Goal: Task Accomplishment & Management: Complete application form

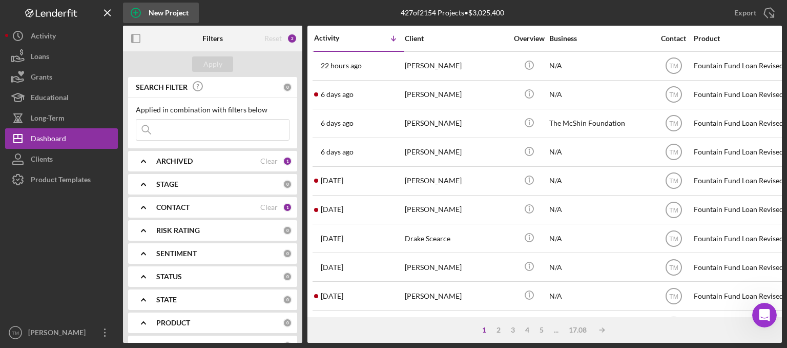
click at [167, 11] on div "New Project" at bounding box center [169, 13] width 40 height 21
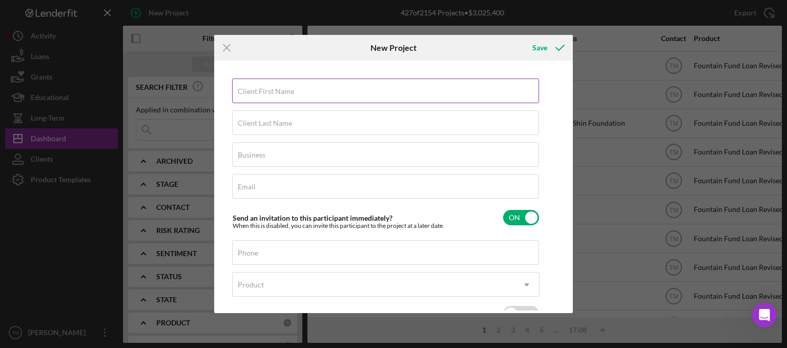
click at [255, 92] on label "Client First Name" at bounding box center [266, 91] width 56 height 8
click at [255, 92] on input "Client First Name" at bounding box center [385, 90] width 307 height 25
type input "[PERSON_NAME]"
click at [243, 120] on label "Client Last Name" at bounding box center [265, 123] width 54 height 8
click at [243, 120] on input "Client Last Name" at bounding box center [385, 122] width 307 height 25
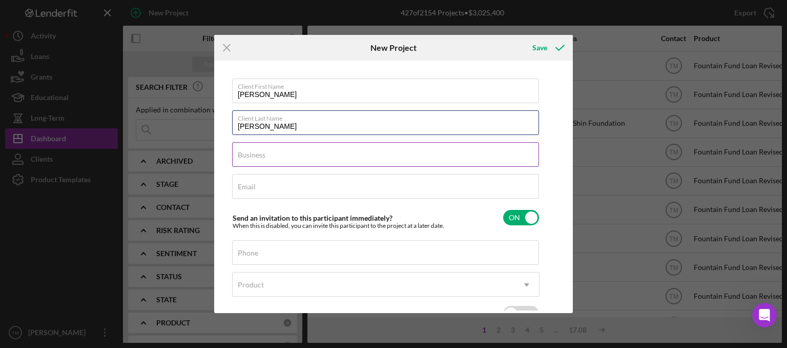
type input "[PERSON_NAME]"
click at [249, 151] on label "Business" at bounding box center [252, 155] width 28 height 8
click at [249, 151] on input "Business" at bounding box center [385, 154] width 307 height 25
type input "N/A"
click at [254, 190] on label "Email" at bounding box center [247, 186] width 18 height 8
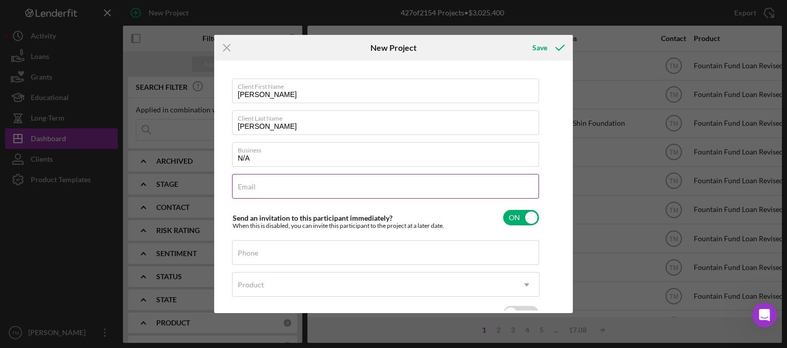
click at [239, 190] on label "Email" at bounding box center [247, 186] width 18 height 8
click at [239, 190] on input "Email" at bounding box center [385, 186] width 307 height 25
type input "[EMAIL_ADDRESS][DOMAIN_NAME]"
click at [257, 263] on input "Phone" at bounding box center [385, 252] width 307 height 25
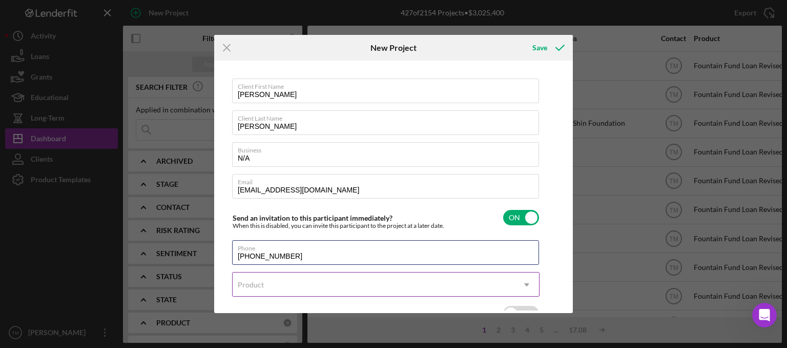
type input "[PHONE_NUMBER]"
click at [262, 285] on div "Product" at bounding box center [251, 284] width 26 height 8
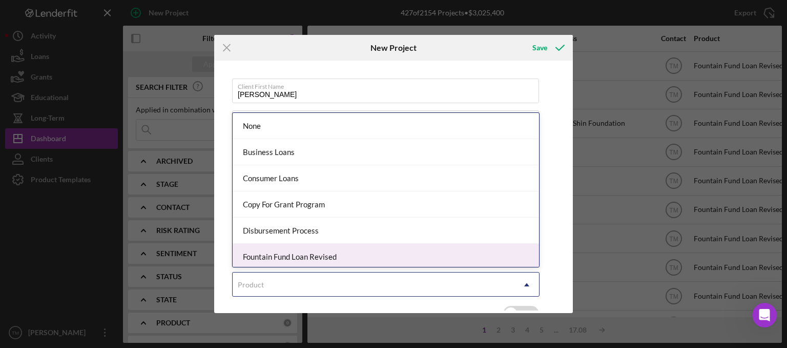
click at [281, 257] on div "Fountain Fund Loan Revised" at bounding box center [386, 256] width 307 height 26
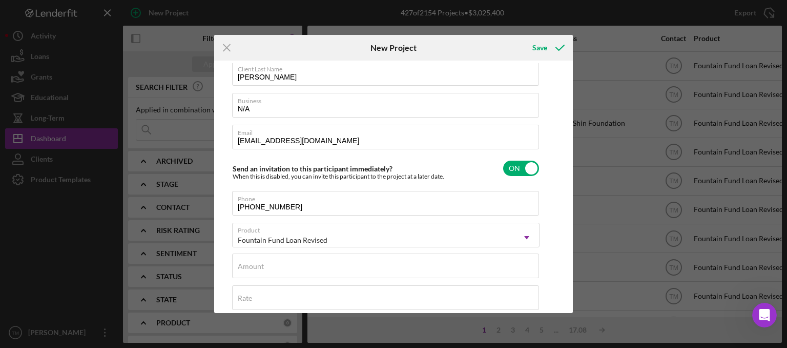
scroll to position [154, 0]
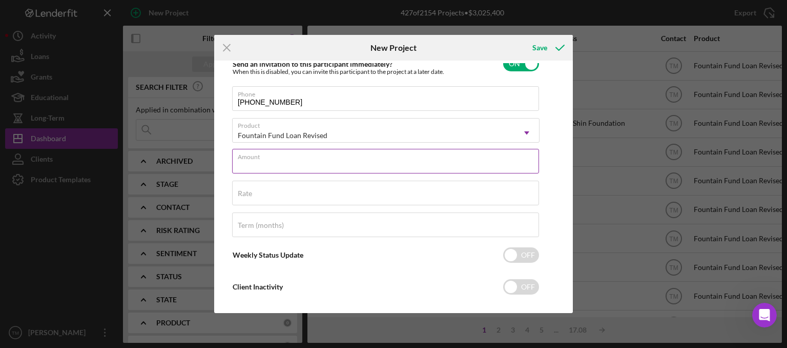
click at [255, 167] on input "Amount" at bounding box center [385, 161] width 307 height 25
type input "$5,000"
click at [256, 199] on input "Rate" at bounding box center [385, 192] width 307 height 25
type input "3.000%"
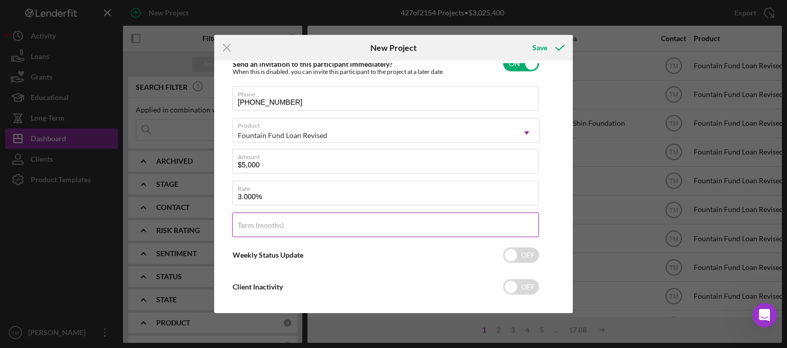
click at [250, 222] on label "Term (months)" at bounding box center [261, 225] width 46 height 8
click at [250, 222] on input "Term (months)" at bounding box center [385, 224] width 307 height 25
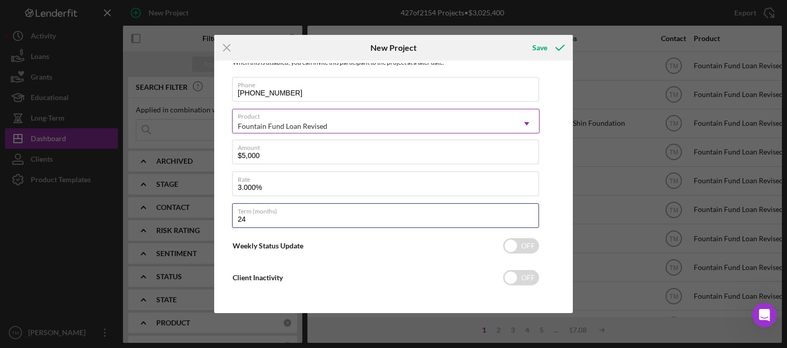
scroll to position [166, 0]
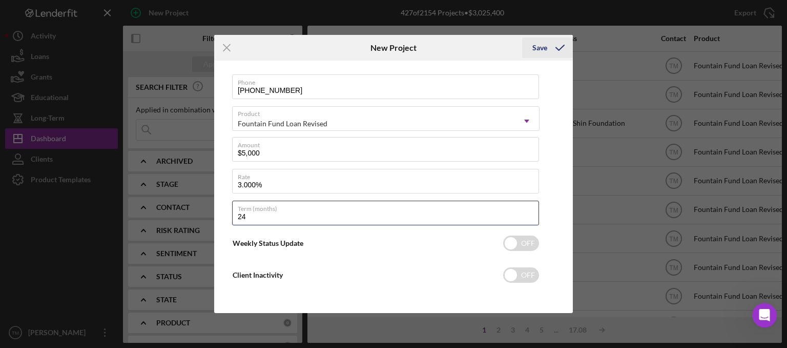
type input "24"
click at [559, 45] on icon "submit" at bounding box center [560, 48] width 26 height 26
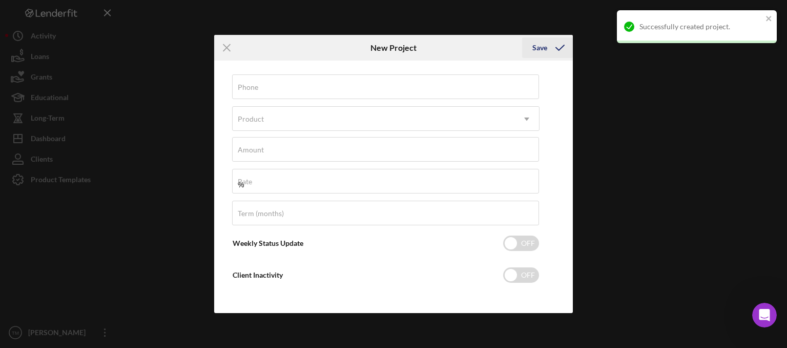
scroll to position [70, 0]
